Goal: Check status: Check status

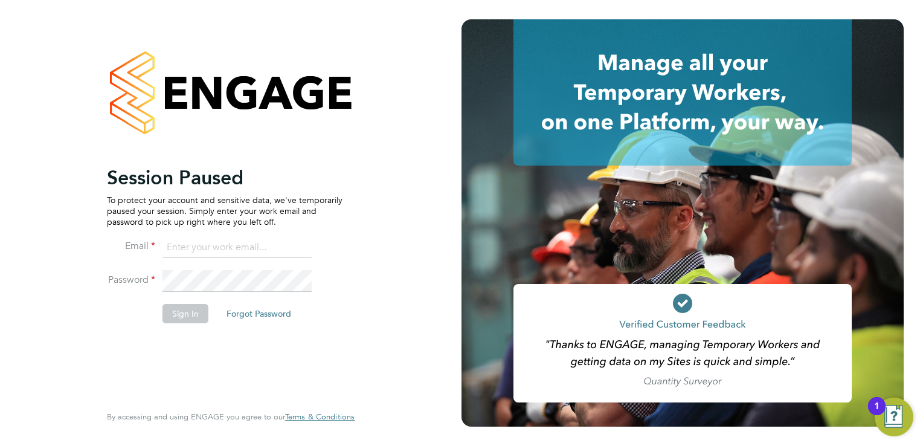
click at [182, 241] on input at bounding box center [236, 248] width 149 height 22
type input "[EMAIL_ADDRESS][PERSON_NAME][DOMAIN_NAME]"
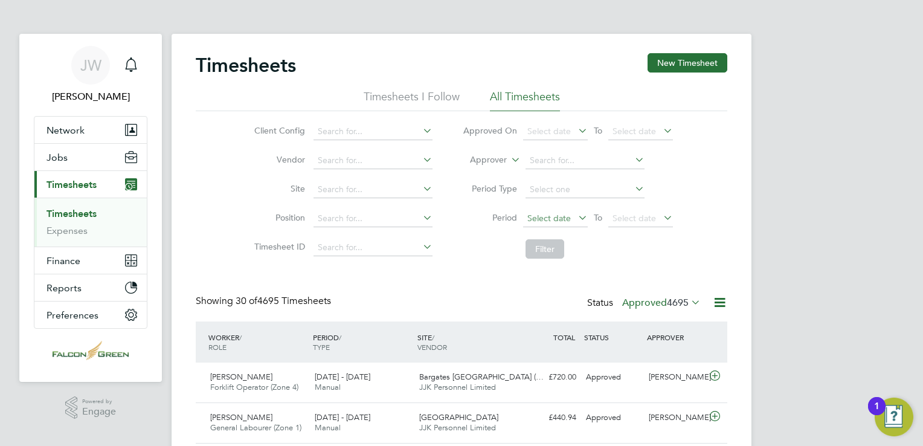
click at [545, 222] on span "Select date" at bounding box center [555, 219] width 65 height 16
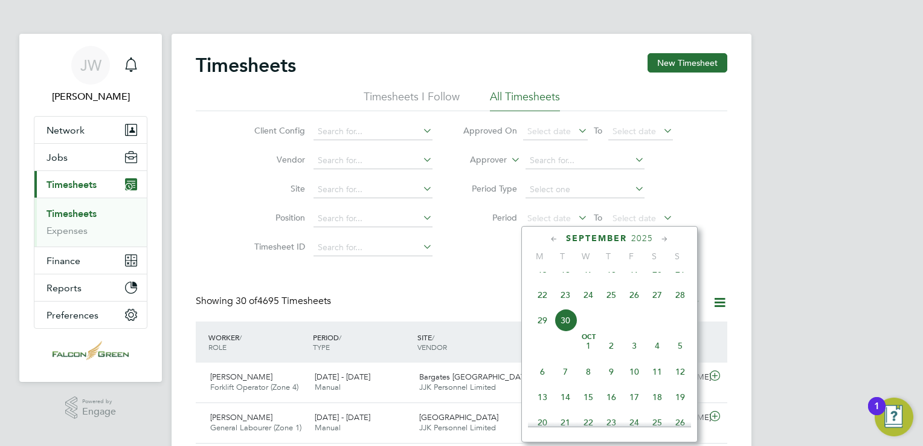
click at [541, 306] on span "22" at bounding box center [542, 294] width 23 height 23
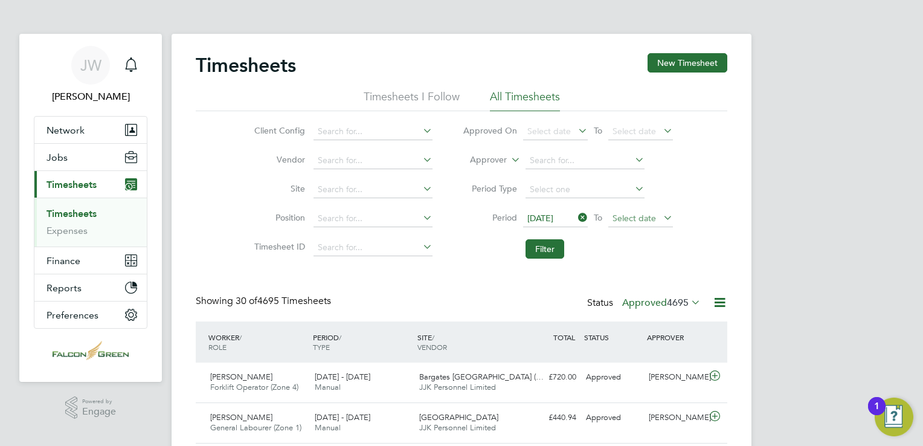
click at [621, 219] on span "Select date" at bounding box center [633, 218] width 43 height 11
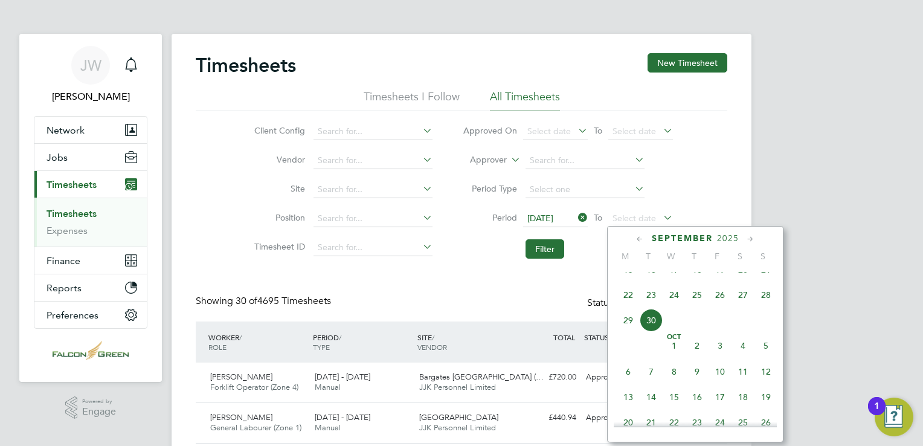
click at [763, 306] on span "28" at bounding box center [765, 294] width 23 height 23
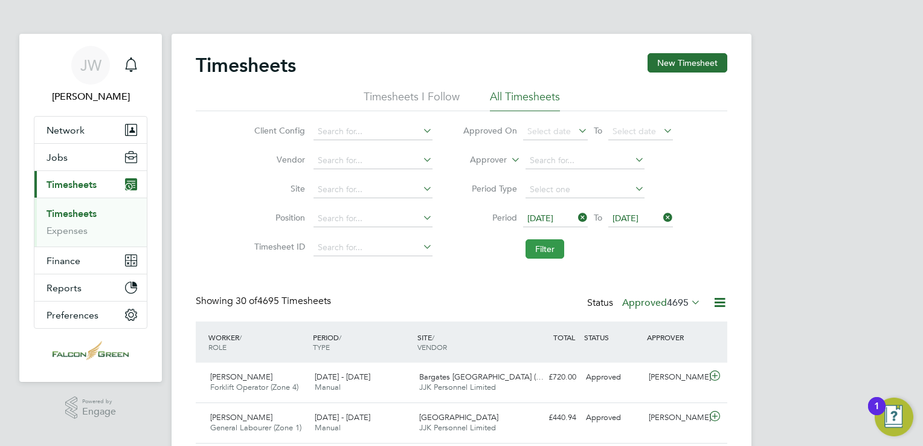
click at [546, 250] on button "Filter" at bounding box center [544, 248] width 39 height 19
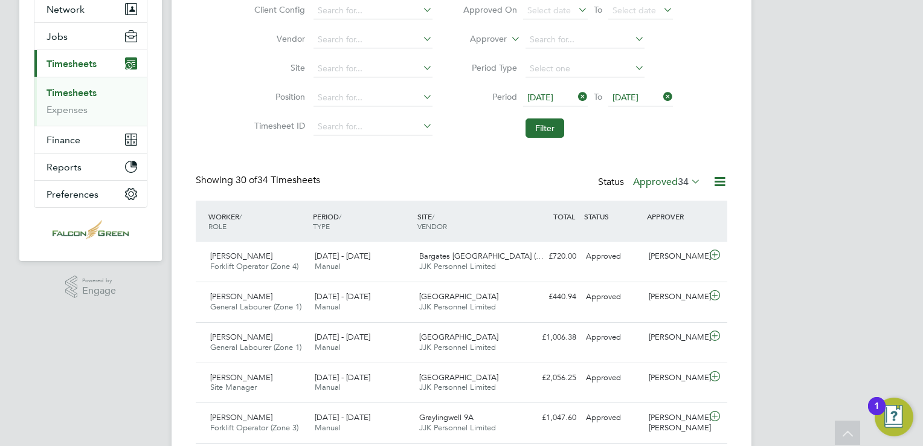
click at [659, 188] on div "Status Approved 34" at bounding box center [650, 182] width 105 height 17
click at [659, 187] on label "Approved 34" at bounding box center [667, 182] width 68 height 12
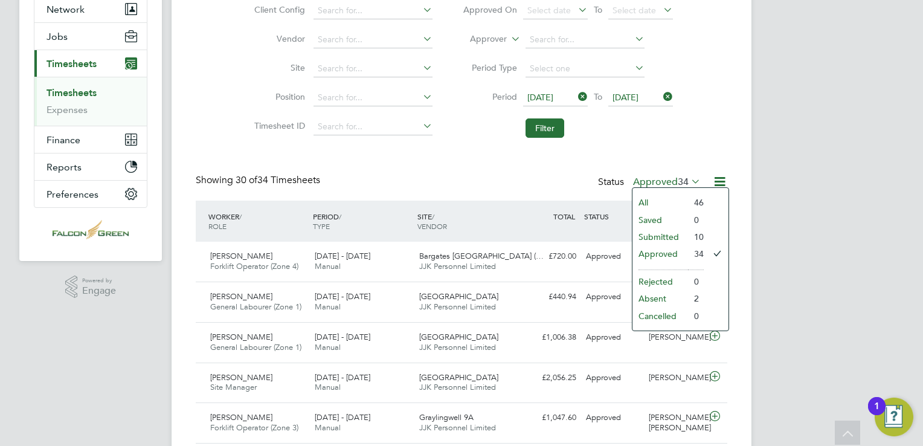
click at [663, 235] on li "Submitted" at bounding box center [660, 236] width 56 height 17
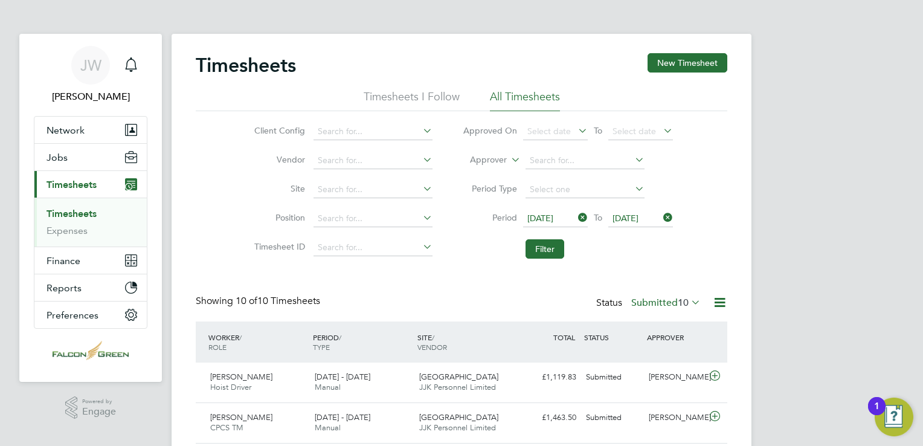
click at [662, 304] on label "Submitted 10" at bounding box center [665, 302] width 69 height 12
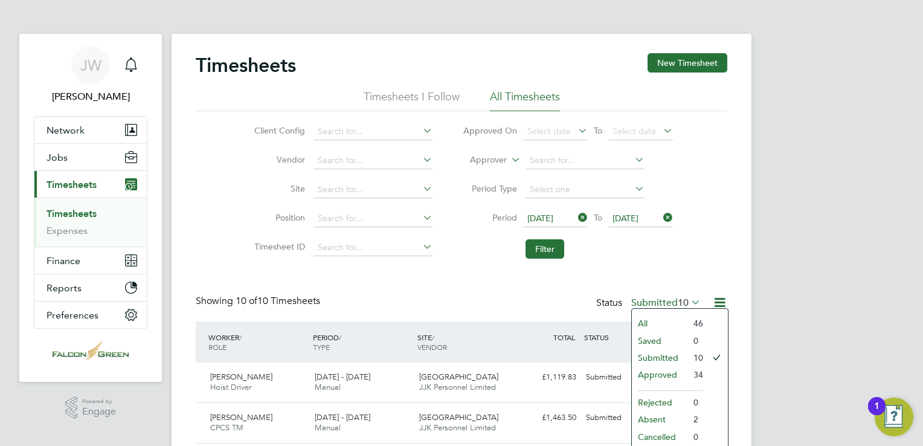
click at [657, 371] on li "Approved" at bounding box center [660, 374] width 56 height 17
